Goal: Information Seeking & Learning: Learn about a topic

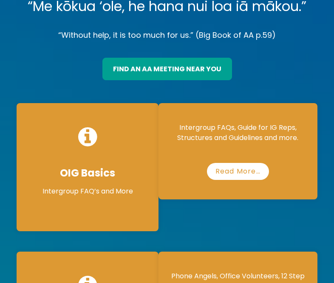
scroll to position [120, 0]
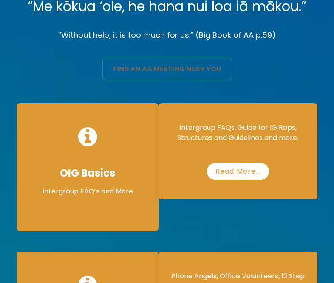
click at [169, 70] on link "find an aa meeting near you" at bounding box center [166, 69] width 129 height 22
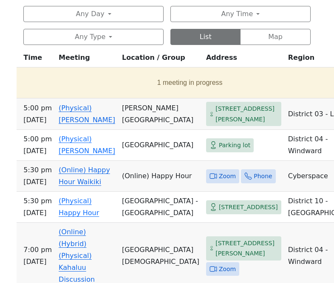
scroll to position [412, 0]
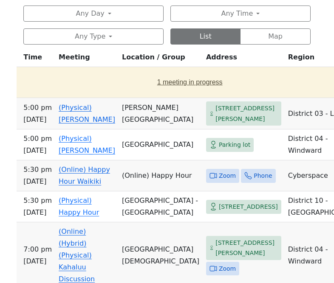
click at [153, 84] on button "1 meeting in progress" at bounding box center [189, 82] width 339 height 24
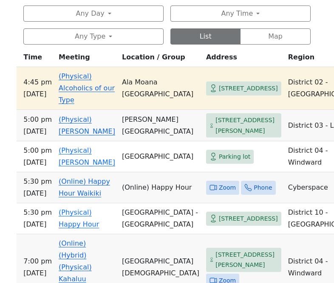
click at [84, 93] on td "(Physical) Alcoholics of our Type" at bounding box center [86, 88] width 63 height 43
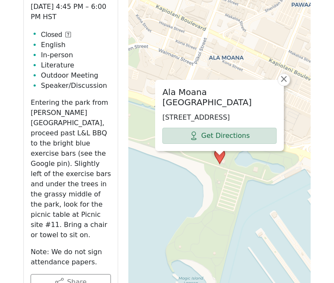
scroll to position [458, 0]
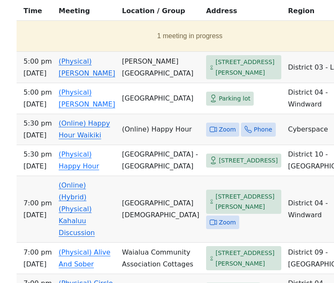
scroll to position [412, 0]
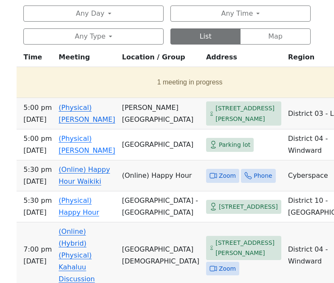
click at [131, 191] on td "(Online) Happy Hour" at bounding box center [160, 175] width 84 height 31
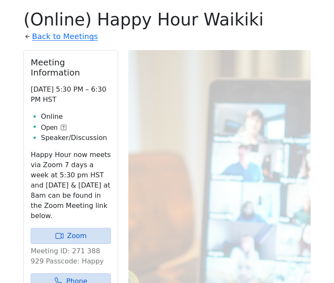
scroll to position [361, 0]
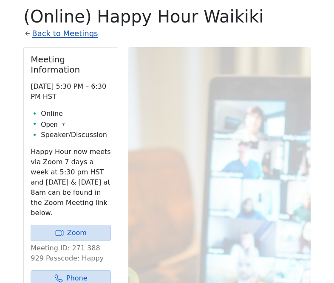
click at [57, 34] on link "Back to Meetings" at bounding box center [65, 34] width 66 height 14
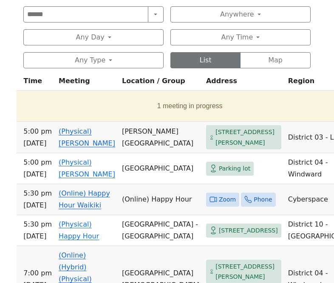
scroll to position [387, 0]
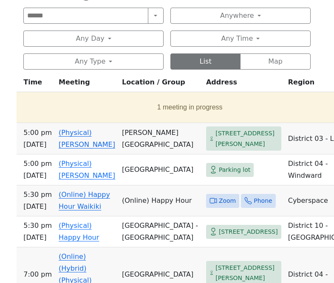
click at [4, 87] on div "Alcoholics Anonymous on Oahu Home Meetings Physical Meetings Online Meetings Pr…" at bounding box center [167, 189] width 334 height 1153
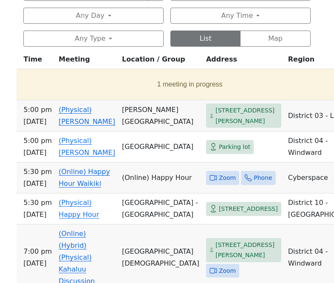
click at [150, 189] on td "(Online) Happy Hour" at bounding box center [160, 178] width 84 height 31
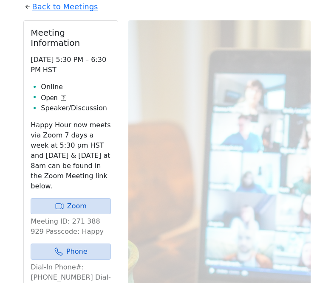
scroll to position [402, 0]
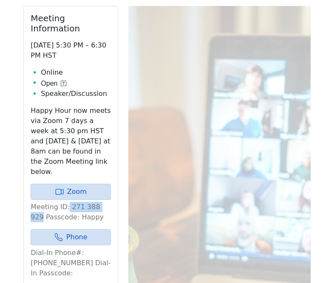
drag, startPoint x: 107, startPoint y: 189, endPoint x: 67, endPoint y: 189, distance: 39.9
click at [67, 202] on p "Meeting ID: 271 388 929 Passcode: Happy" at bounding box center [71, 212] width 80 height 20
copy p "271 388 929"
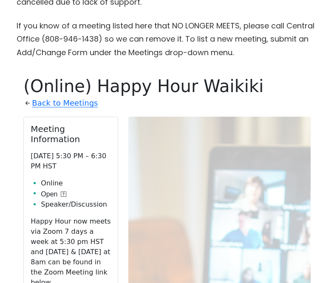
scroll to position [221, 0]
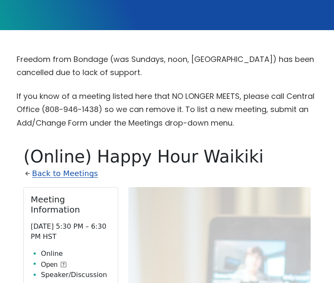
click at [77, 171] on link "Back to Meetings" at bounding box center [65, 174] width 66 height 14
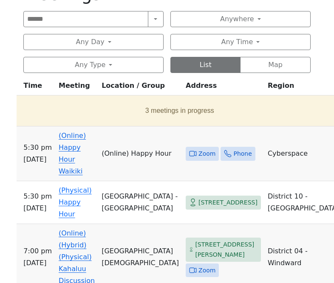
scroll to position [387, 0]
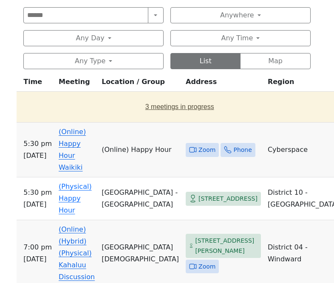
click at [167, 115] on button "3 meetings in progress" at bounding box center [179, 107] width 319 height 24
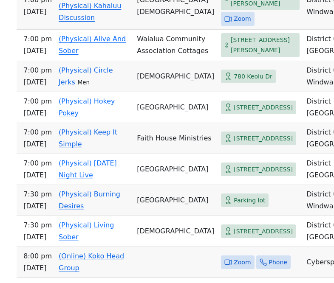
scroll to position [654, 0]
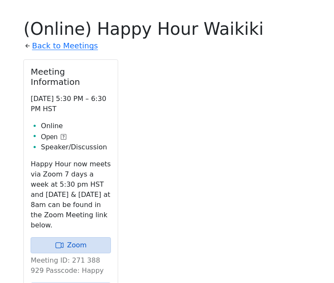
scroll to position [302, 0]
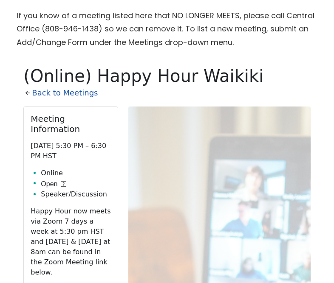
click at [49, 93] on link "Back to Meetings" at bounding box center [65, 93] width 66 height 14
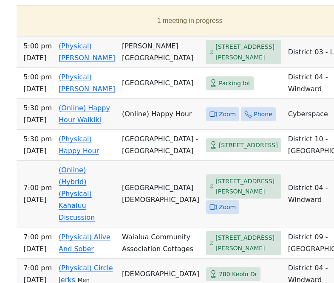
scroll to position [476, 0]
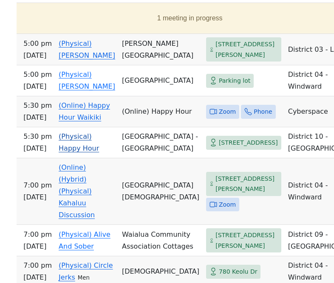
click at [222, 148] on span "3908 Paki Ave" at bounding box center [248, 142] width 59 height 11
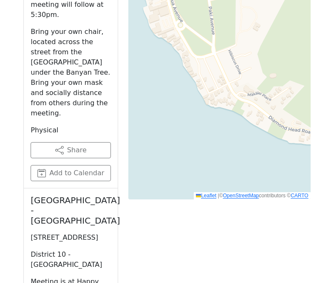
scroll to position [565, 0]
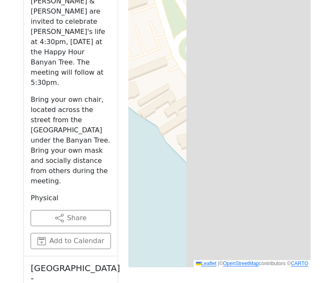
drag, startPoint x: 241, startPoint y: 111, endPoint x: 136, endPoint y: 201, distance: 138.1
click at [136, 201] on div "Kapiolani Park - Mountain Side 3908 Paki Ave, Honolulu, HI 96815, USA Get Direc…" at bounding box center [219, 55] width 182 height 424
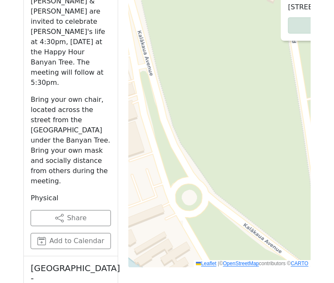
drag, startPoint x: 216, startPoint y: 105, endPoint x: 221, endPoint y: 243, distance: 138.0
click at [221, 243] on div "Kapiolani Park - Mountain Side 3908 Paki Ave, Honolulu, HI 96815, USA Get Direc…" at bounding box center [219, 55] width 182 height 424
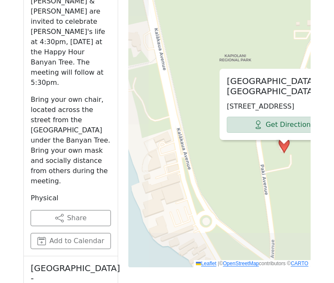
scroll to position [563, 0]
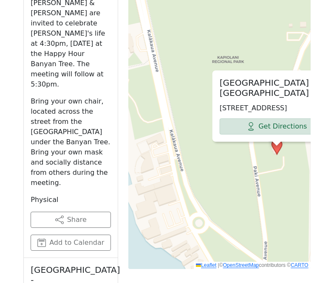
drag, startPoint x: 281, startPoint y: 179, endPoint x: 231, endPoint y: 179, distance: 50.1
click at [231, 179] on div "Kapiolani Park - Mountain Side 3908 Paki Ave, Honolulu, HI 96815, USA Get Direc…" at bounding box center [219, 57] width 182 height 424
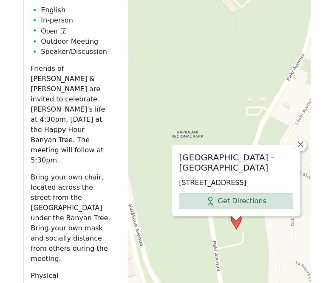
scroll to position [476, 0]
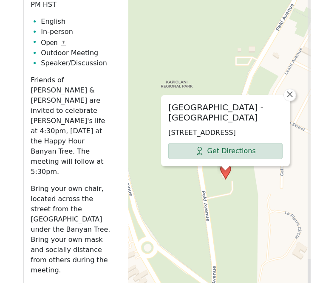
drag, startPoint x: 186, startPoint y: 252, endPoint x: 176, endPoint y: 191, distance: 62.4
click at [176, 191] on div "Kapiolani Park - Mountain Side 3908 Paki Ave, Honolulu, HI 96815, USA Get Direc…" at bounding box center [219, 144] width 182 height 424
click at [236, 179] on div "Kapiolani Park - Mountain Side 3908 Paki Ave, Honolulu, HI 96815, USA Get Direc…" at bounding box center [219, 144] width 182 height 424
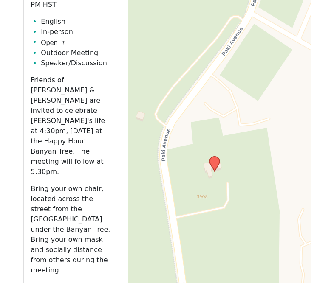
click at [220, 174] on div "Leaflet | © OpenStreetMap contributors © CARTO" at bounding box center [219, 144] width 182 height 424
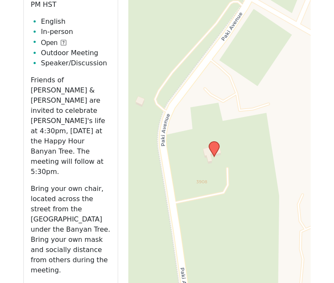
click at [240, 163] on div "Leaflet | © OpenStreetMap contributors © CARTO" at bounding box center [219, 144] width 182 height 424
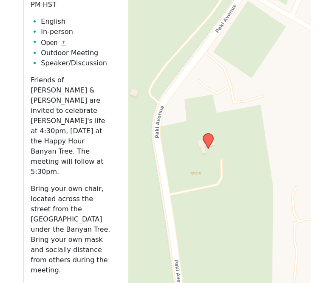
drag, startPoint x: 222, startPoint y: 160, endPoint x: 256, endPoint y: 183, distance: 41.1
click at [256, 183] on div "Leaflet | © OpenStreetMap contributors © CARTO" at bounding box center [219, 144] width 182 height 424
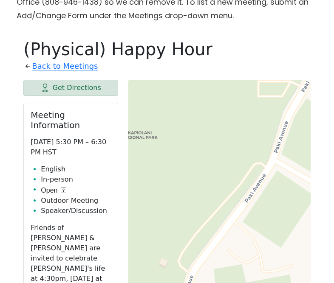
scroll to position [272, 0]
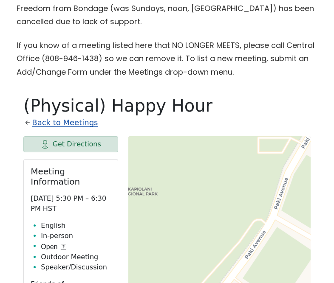
click at [68, 129] on link "Back to Meetings" at bounding box center [65, 123] width 66 height 14
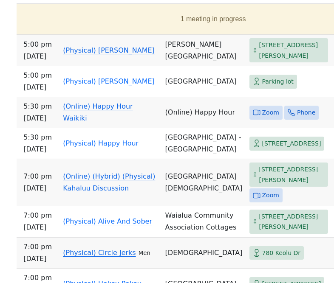
scroll to position [473, 0]
